Goal: Transaction & Acquisition: Book appointment/travel/reservation

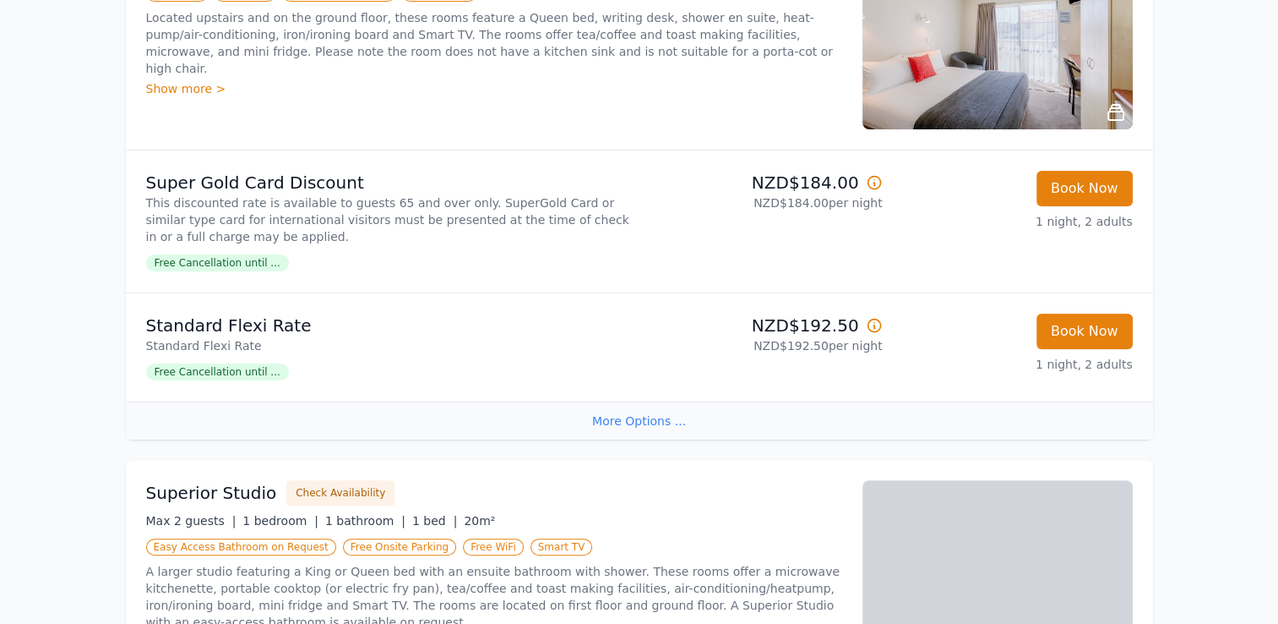
scroll to position [355, 0]
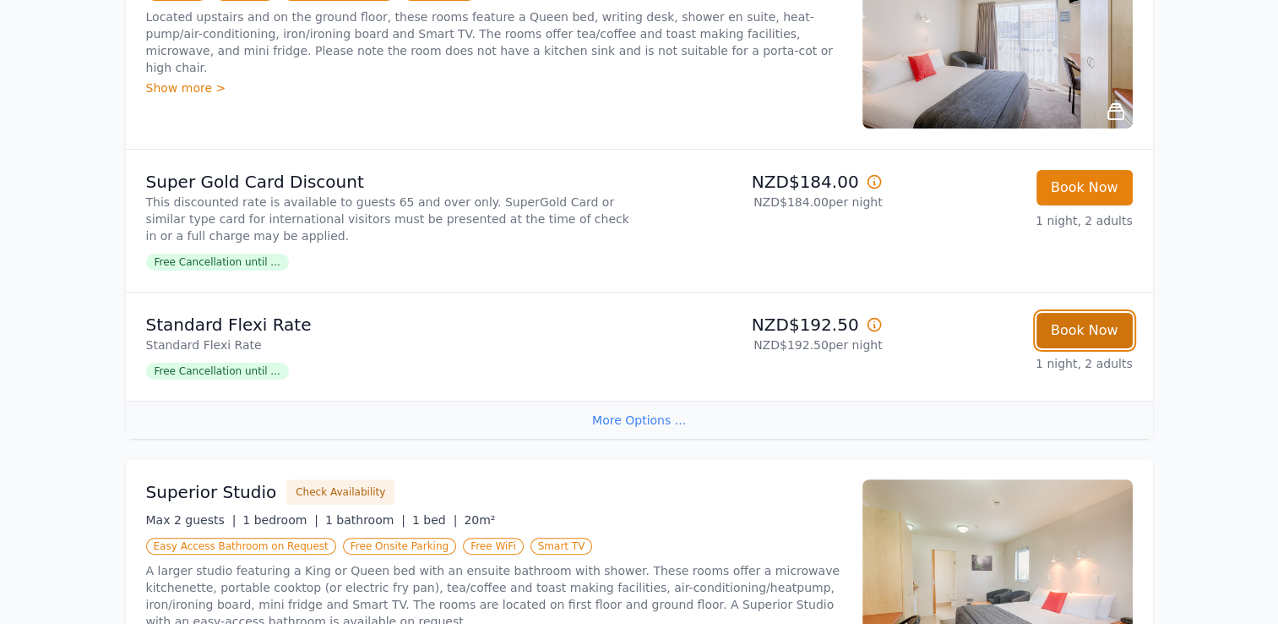
click at [1114, 330] on button "Book Now" at bounding box center [1085, 330] width 96 height 35
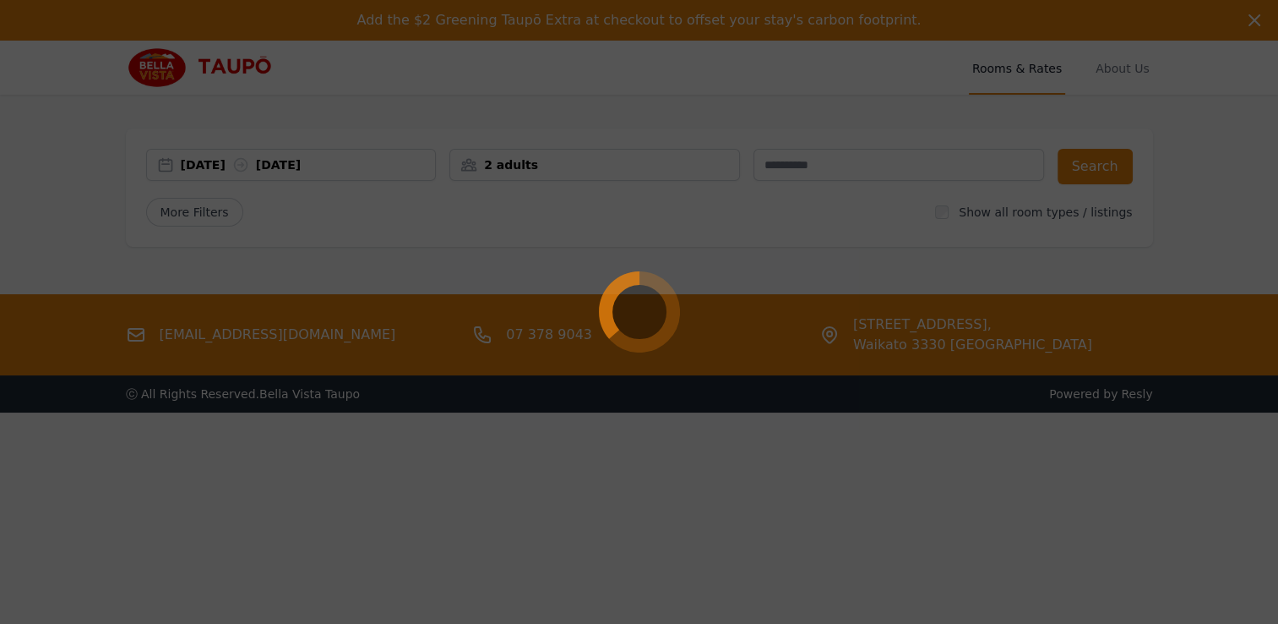
select select "**"
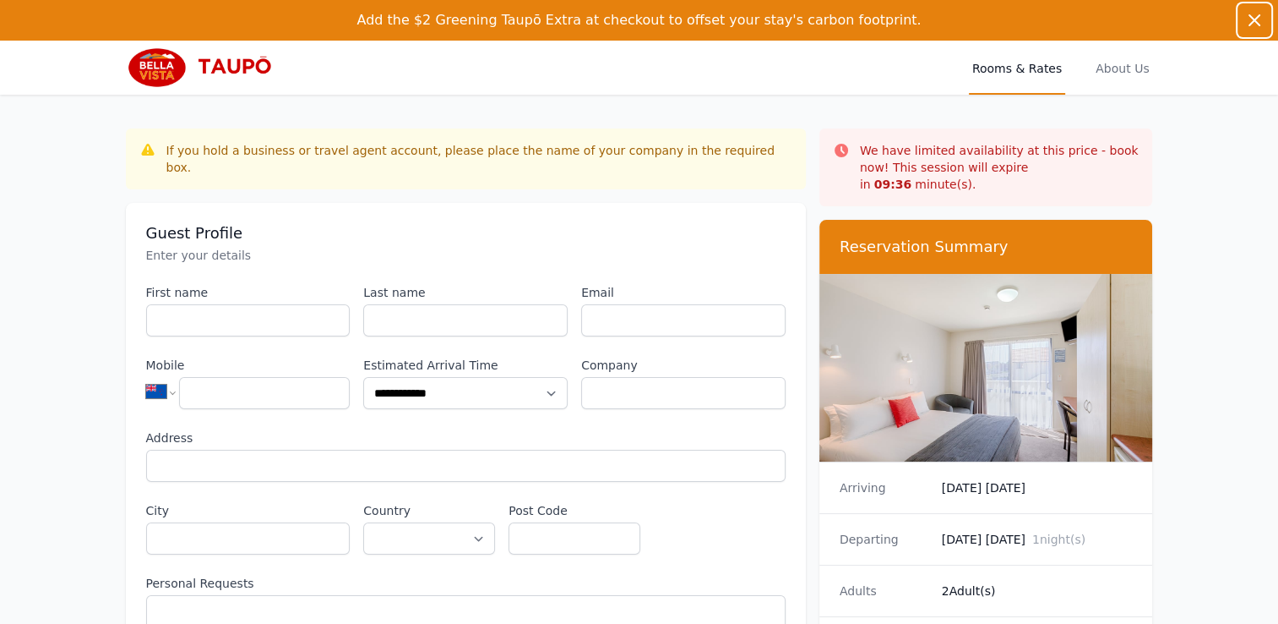
click at [1259, 15] on icon "button" at bounding box center [1255, 20] width 10 height 10
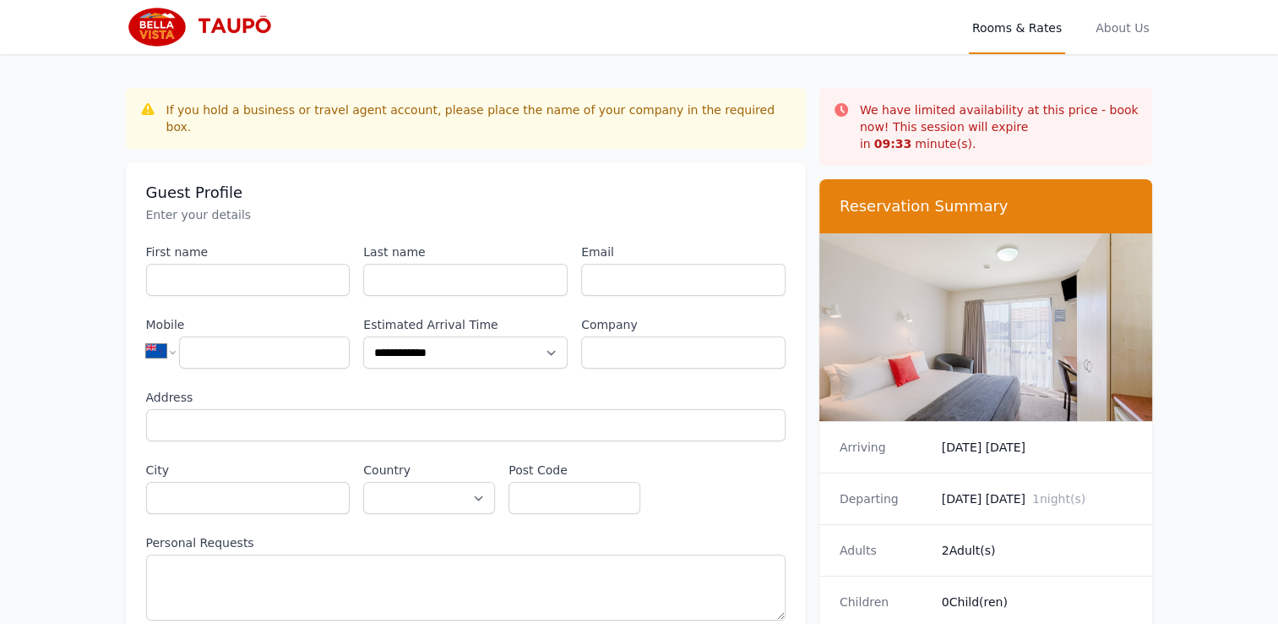
scroll to position [81, 0]
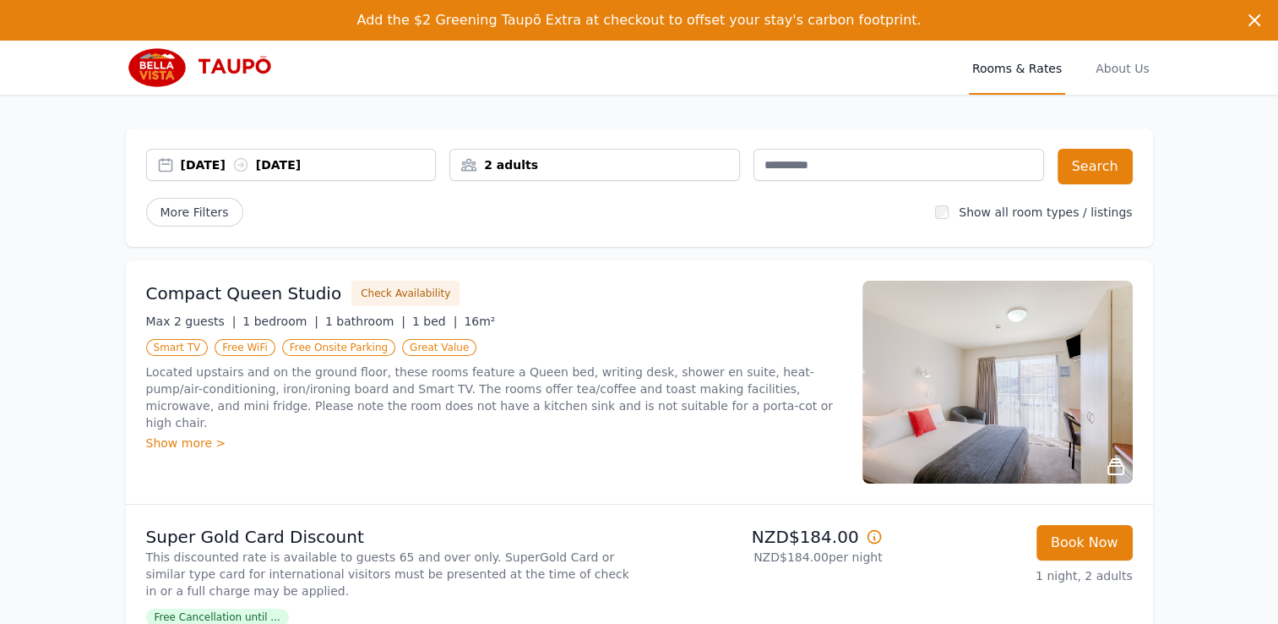
click at [663, 166] on div "2 adults" at bounding box center [594, 164] width 289 height 17
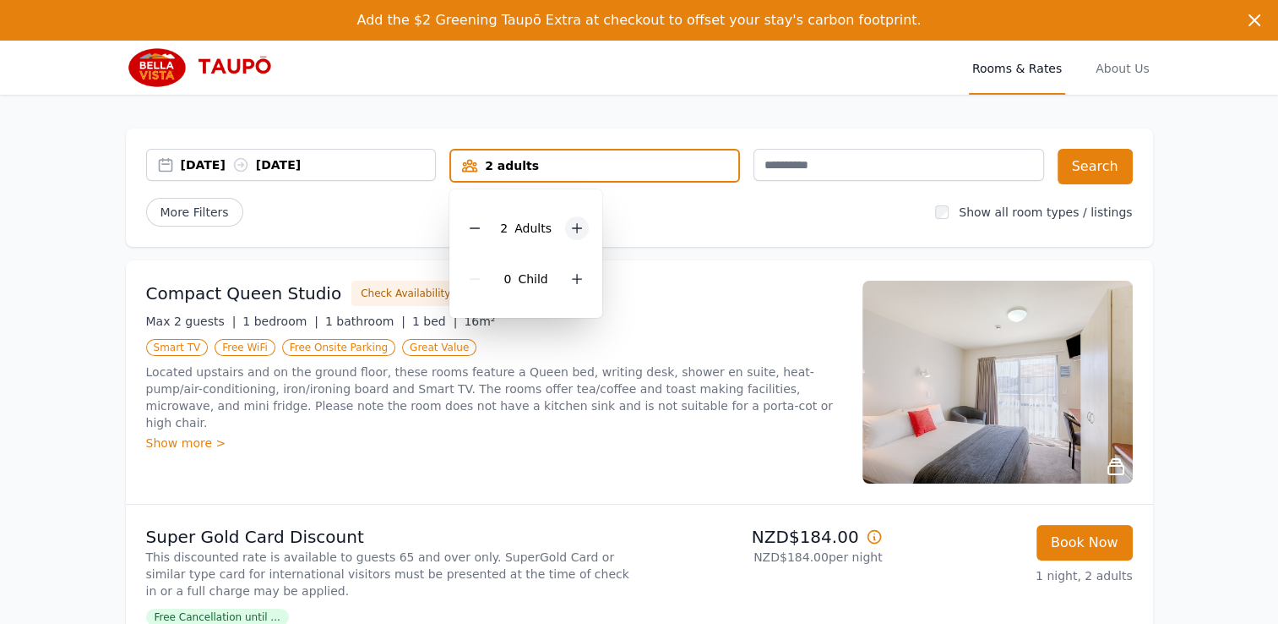
click at [577, 227] on icon at bounding box center [577, 228] width 9 height 9
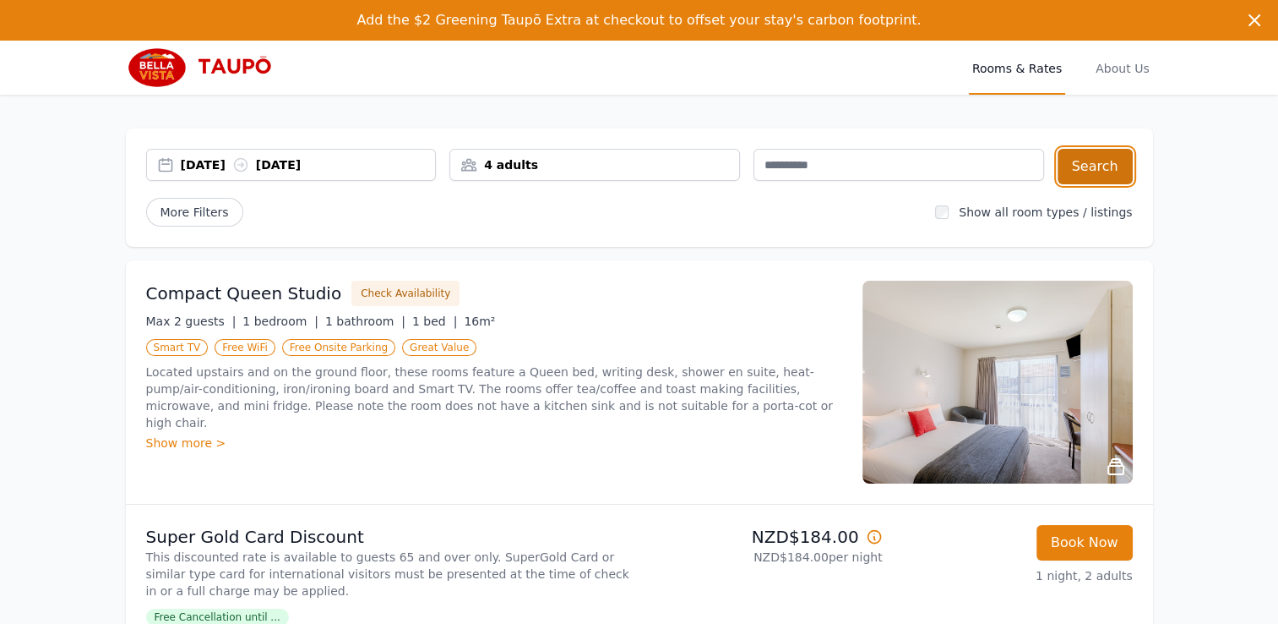
click at [1097, 170] on button "Search" at bounding box center [1095, 166] width 75 height 35
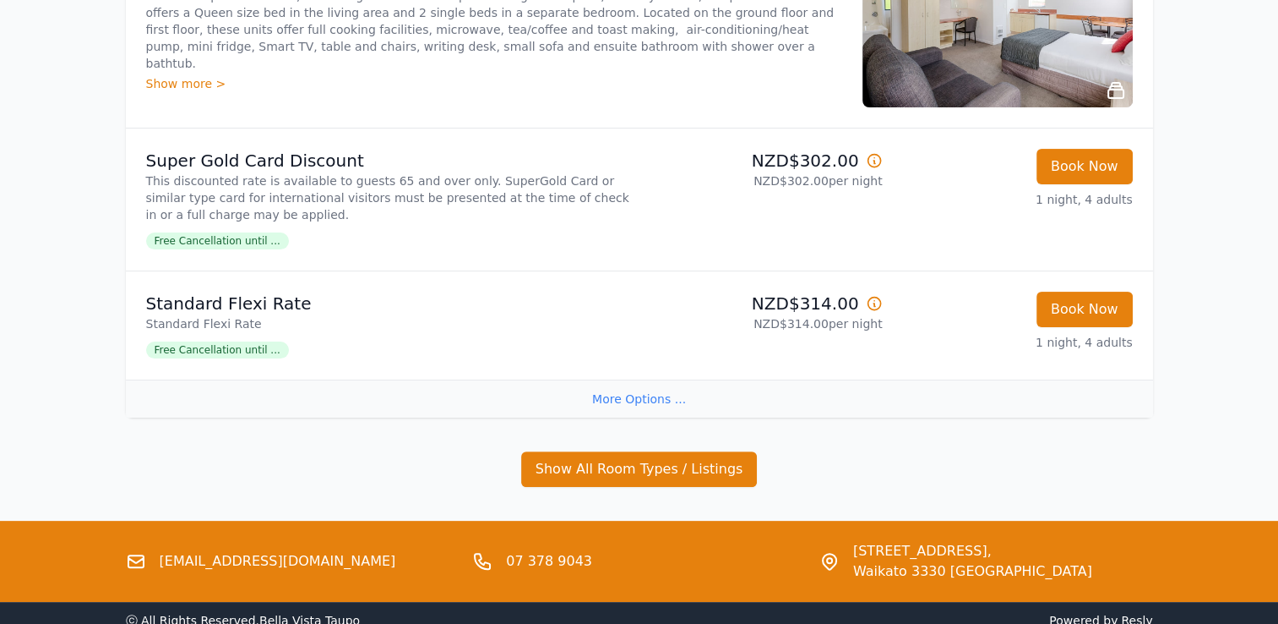
scroll to position [378, 0]
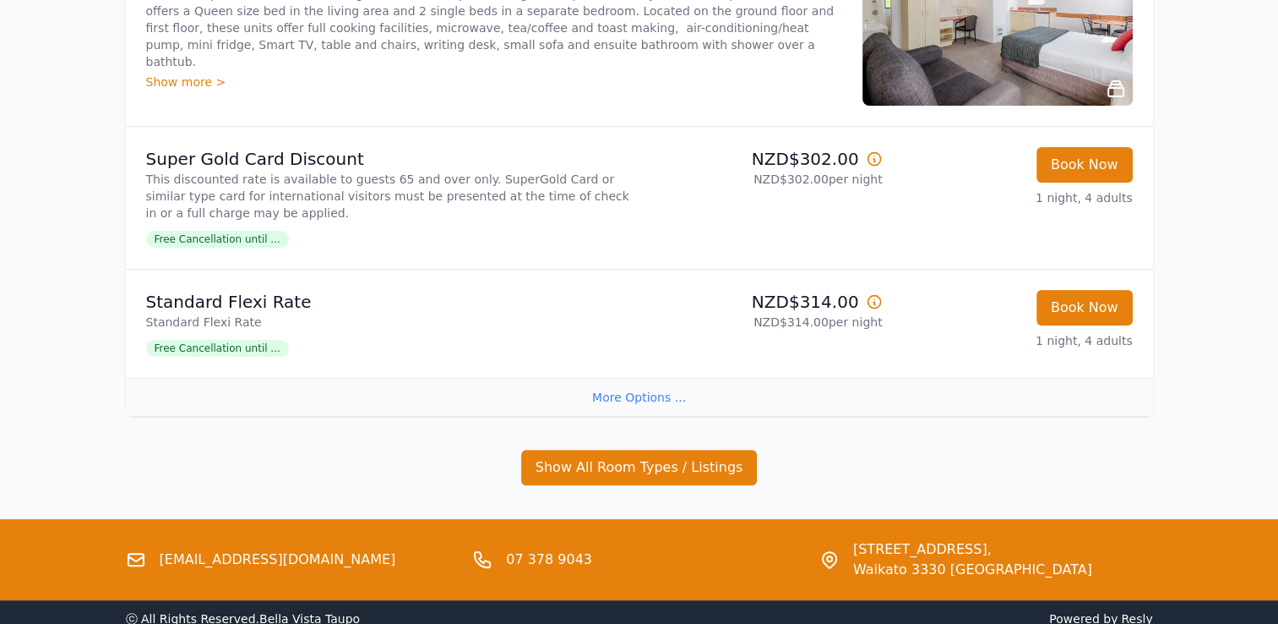
click at [626, 394] on div "More Options ..." at bounding box center [639, 397] width 1027 height 38
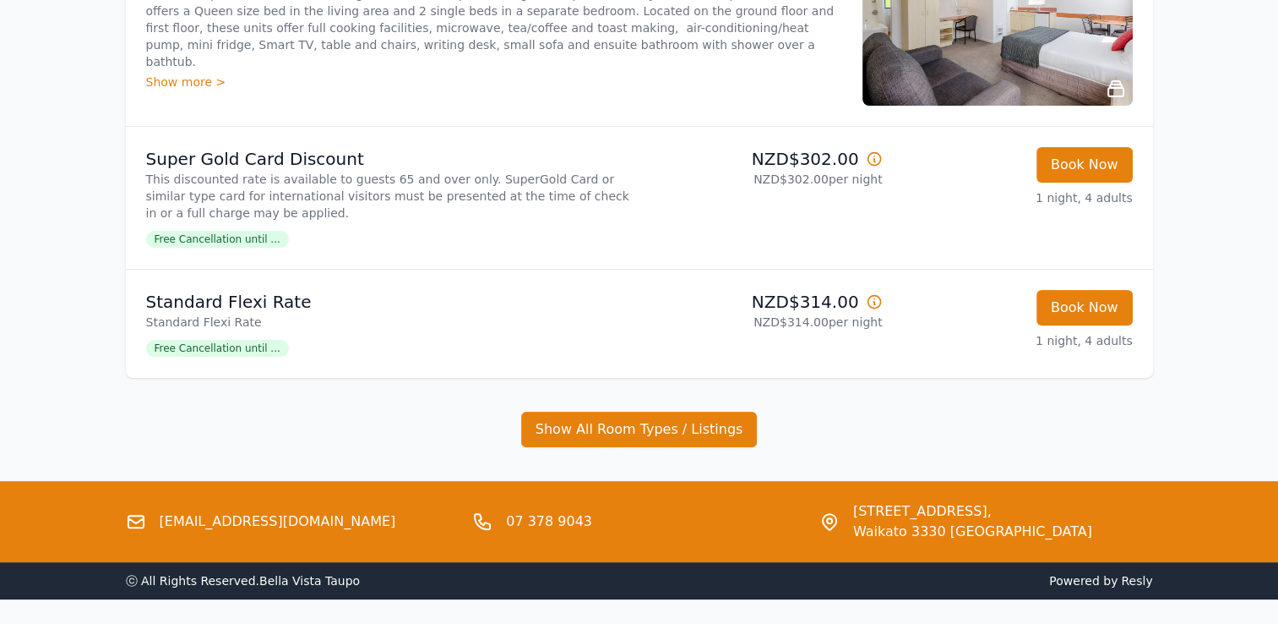
scroll to position [0, 0]
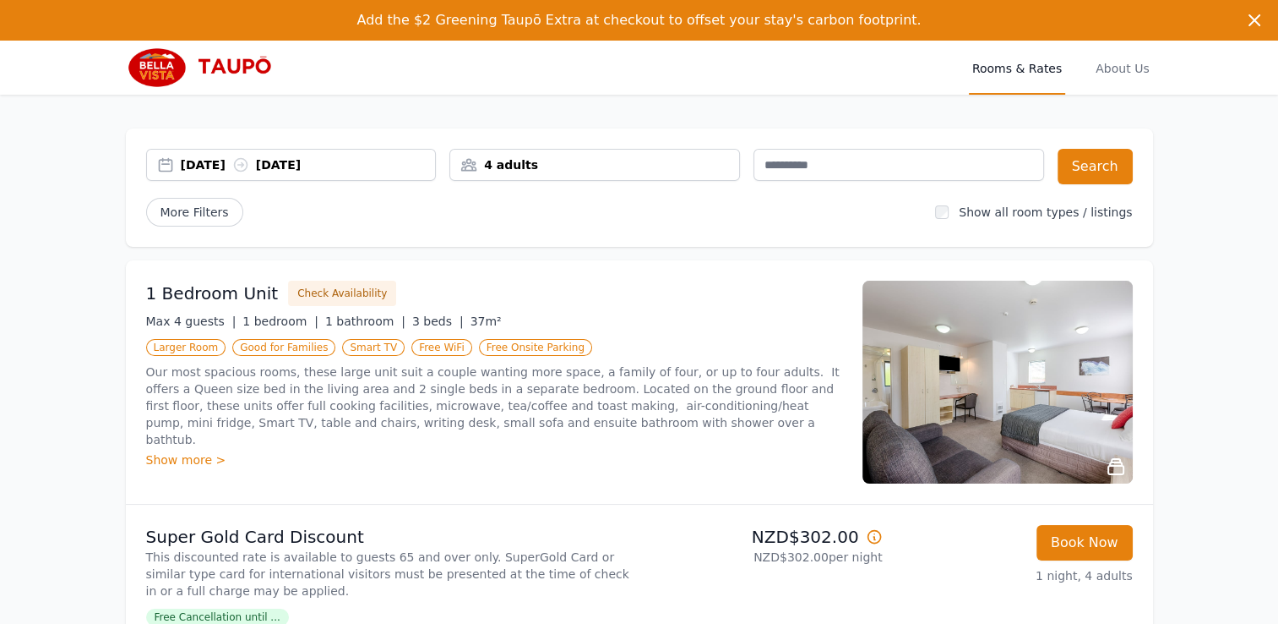
click at [514, 166] on div "4 adults" at bounding box center [594, 164] width 289 height 17
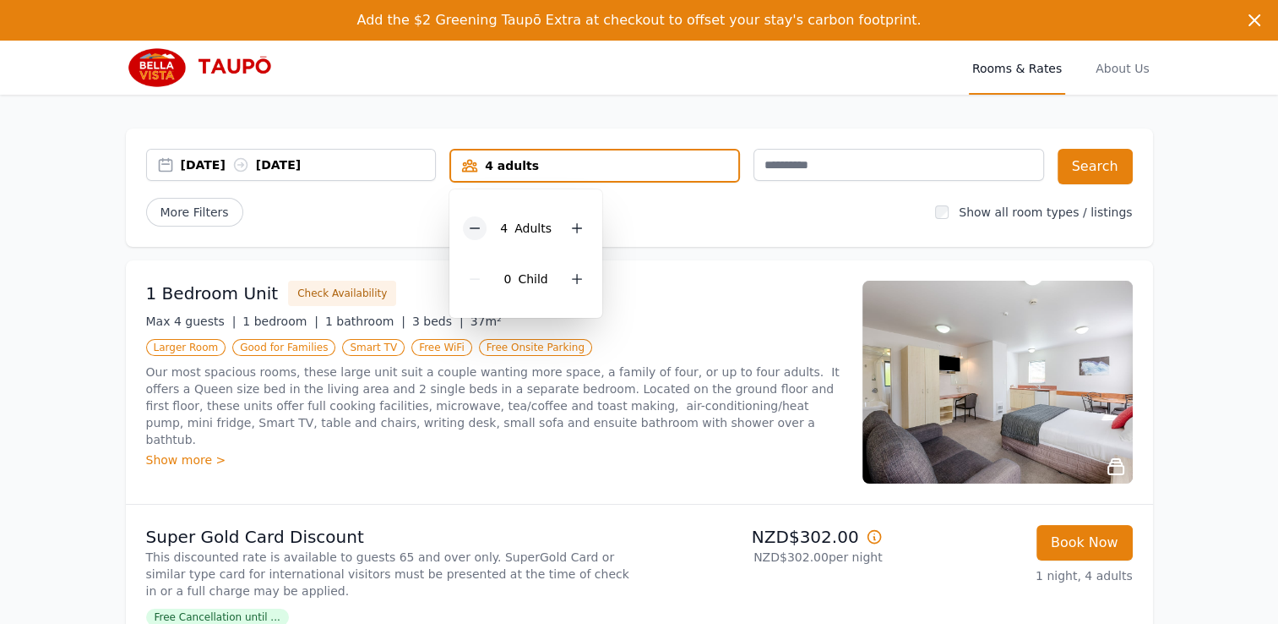
click at [477, 224] on icon at bounding box center [475, 228] width 14 height 14
click at [1097, 161] on button "Search" at bounding box center [1095, 166] width 75 height 35
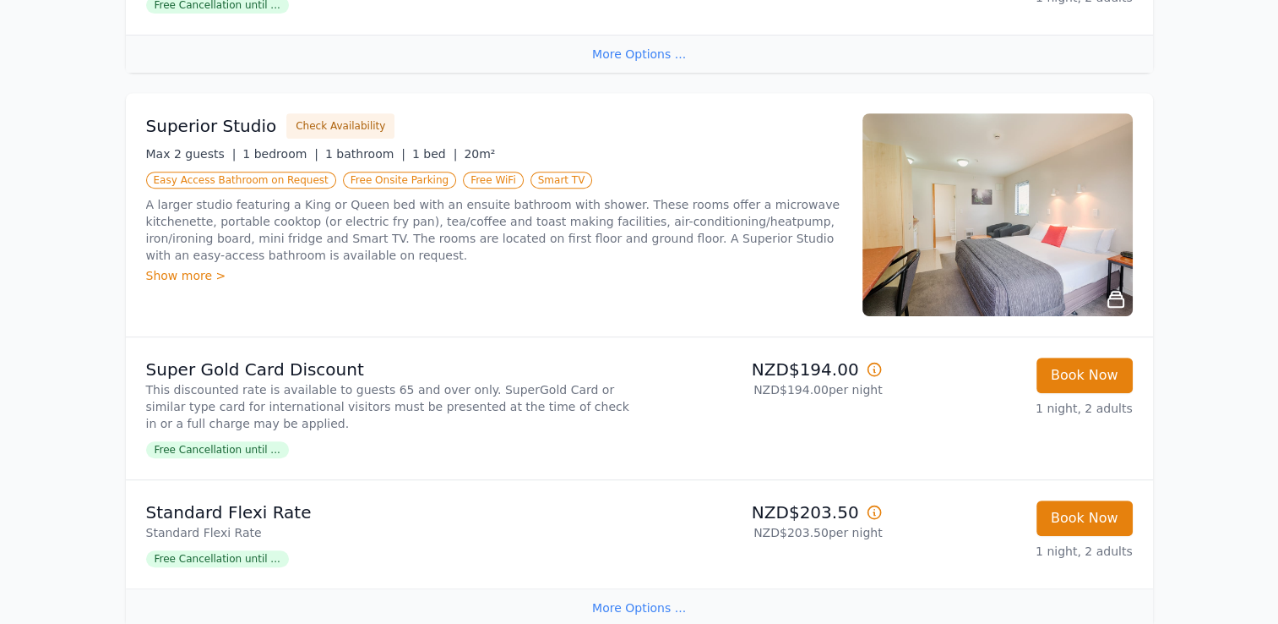
scroll to position [720, 0]
click at [196, 270] on div "Show more >" at bounding box center [494, 276] width 696 height 17
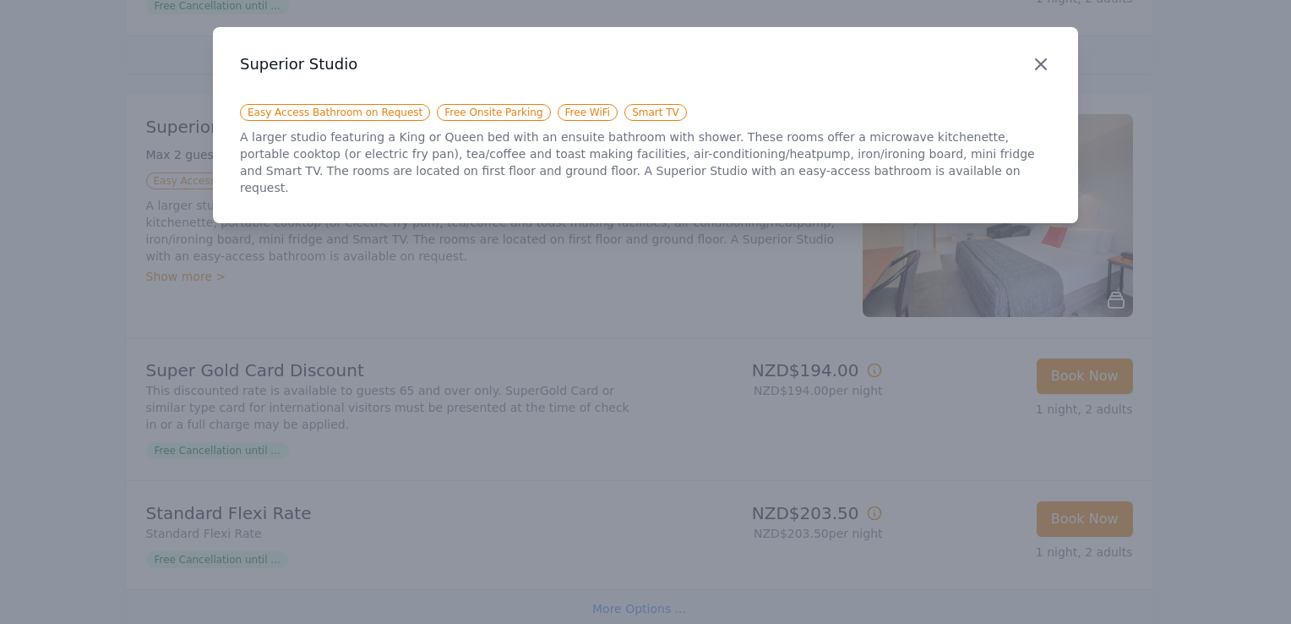
click at [1036, 59] on icon "button" at bounding box center [1041, 64] width 10 height 10
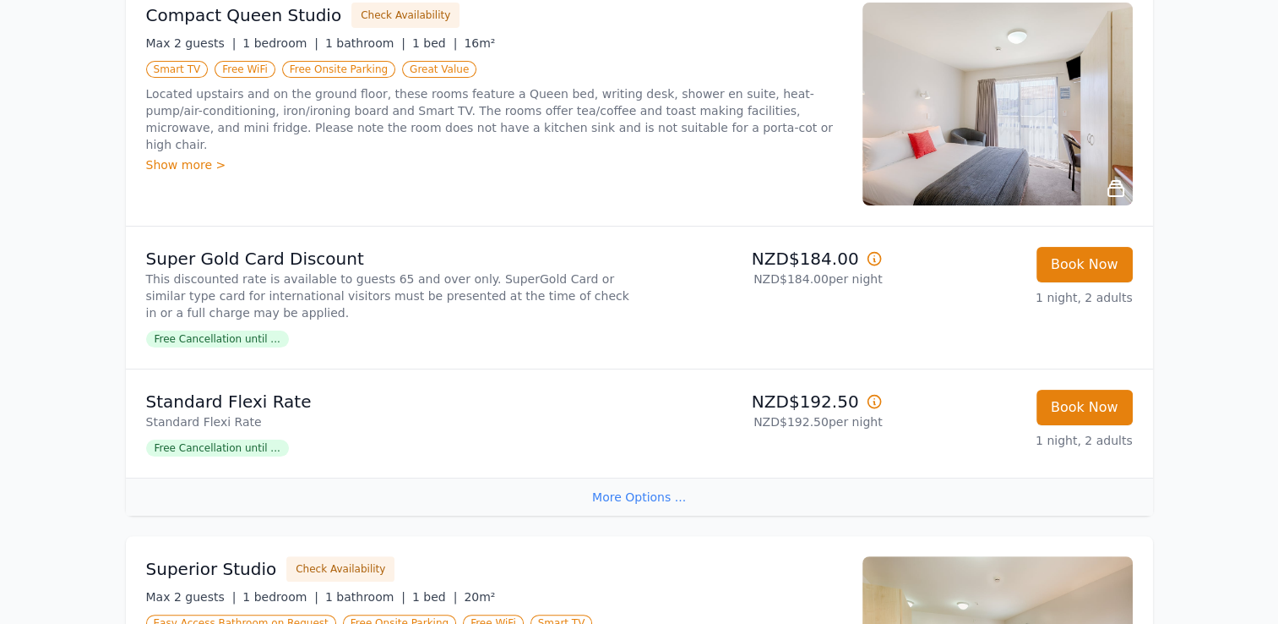
scroll to position [0, 0]
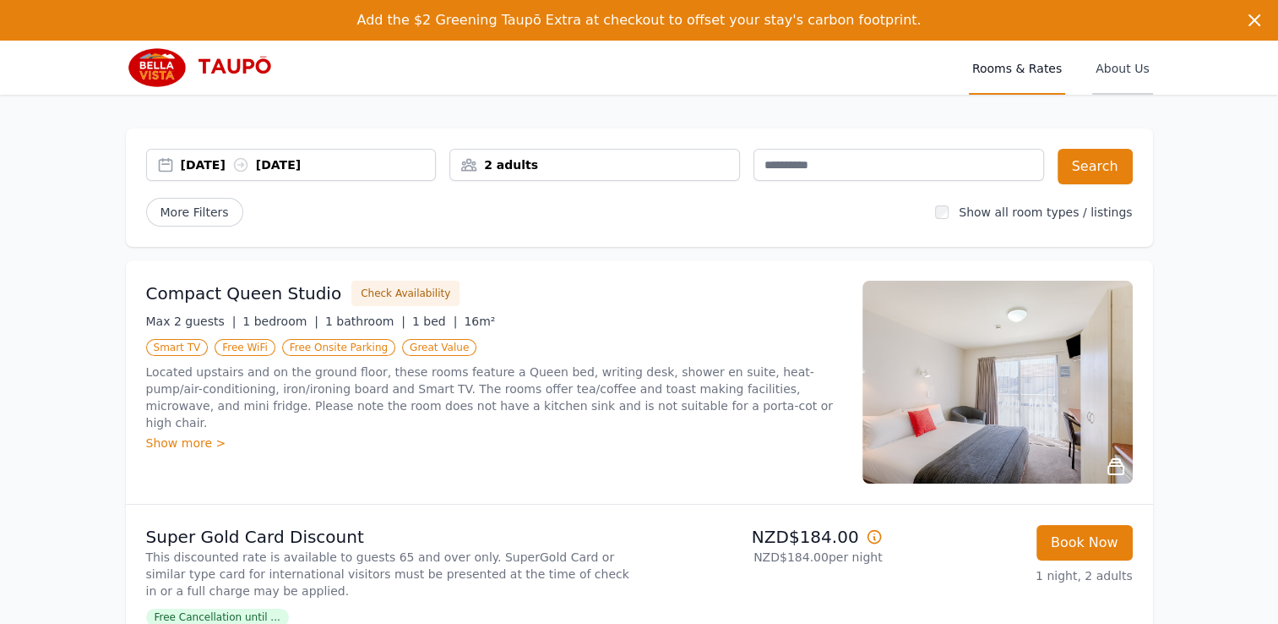
click at [1121, 74] on span "About Us" at bounding box center [1122, 68] width 60 height 54
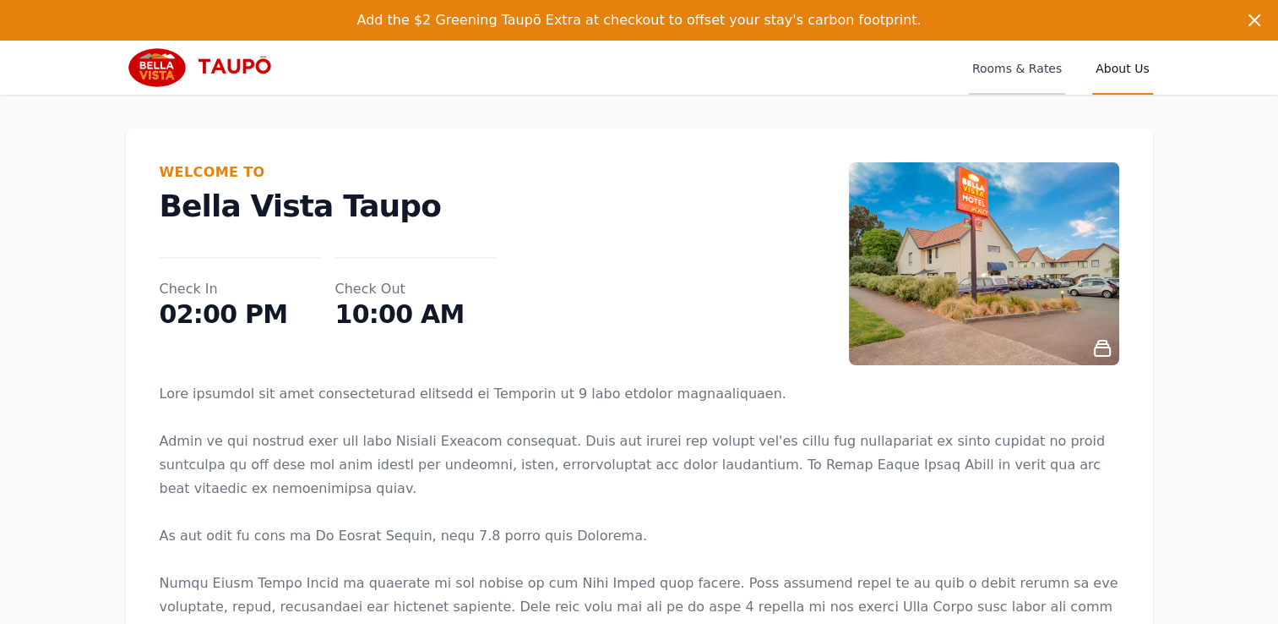
click at [1027, 65] on span "Rooms & Rates" at bounding box center [1017, 68] width 96 height 54
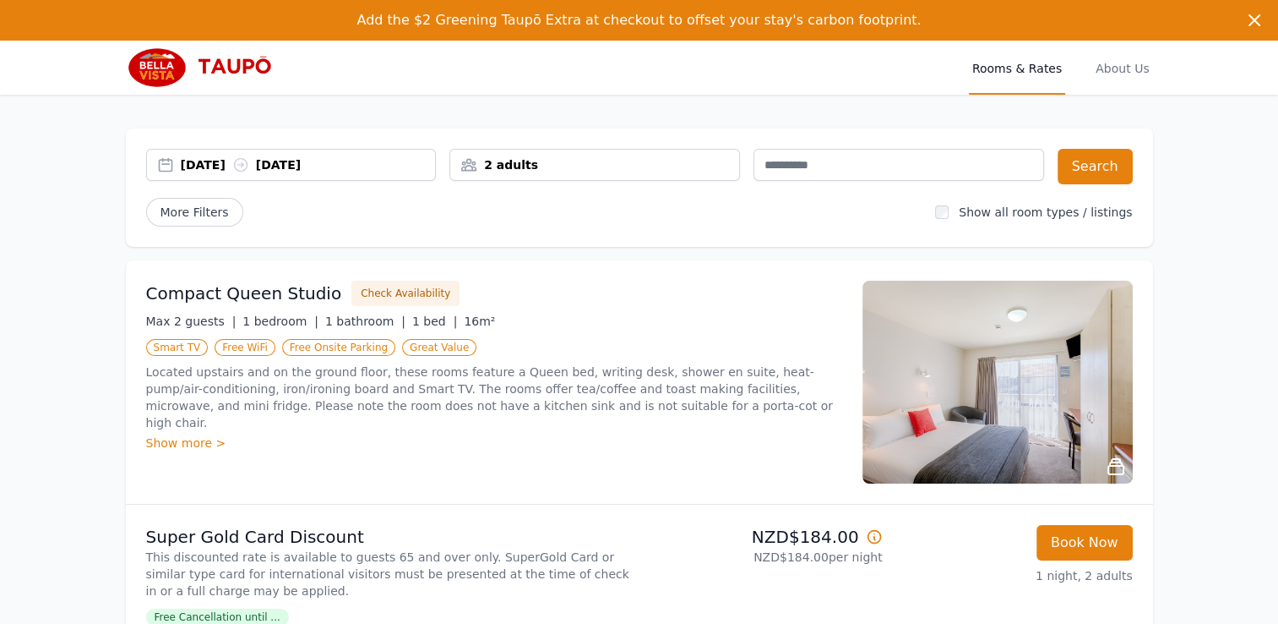
click at [152, 72] on img at bounding box center [207, 67] width 163 height 41
